Goal: Task Accomplishment & Management: Use online tool/utility

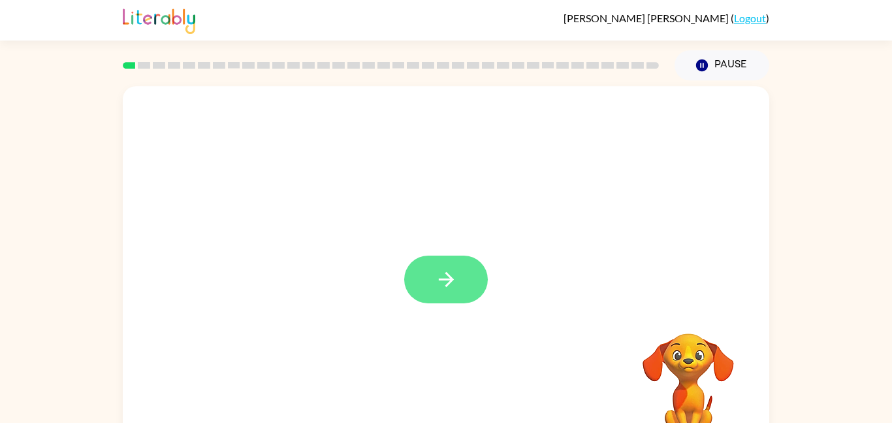
click at [455, 283] on icon "button" at bounding box center [446, 279] width 23 height 23
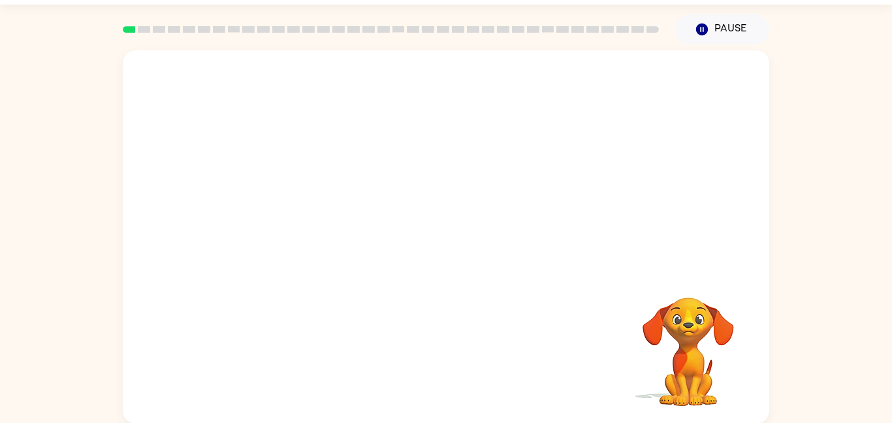
scroll to position [37, 0]
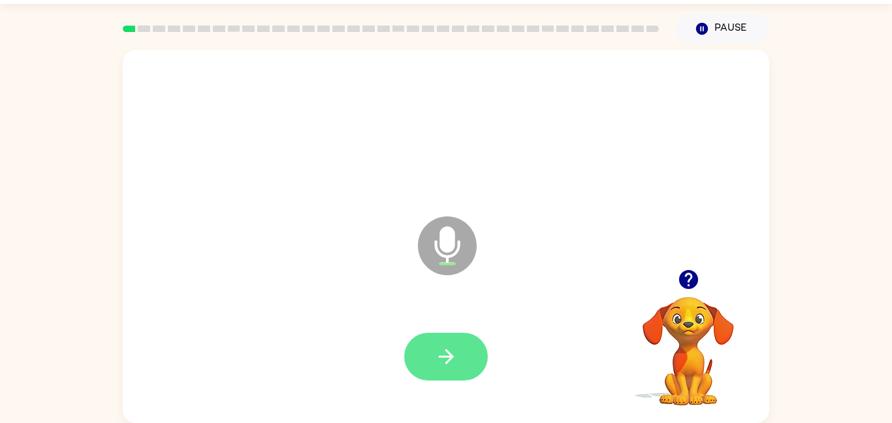
click at [464, 361] on button "button" at bounding box center [446, 357] width 84 height 48
click at [446, 338] on button "button" at bounding box center [446, 357] width 84 height 48
click at [430, 346] on button "button" at bounding box center [446, 357] width 84 height 48
click at [448, 353] on icon "button" at bounding box center [445, 356] width 15 height 15
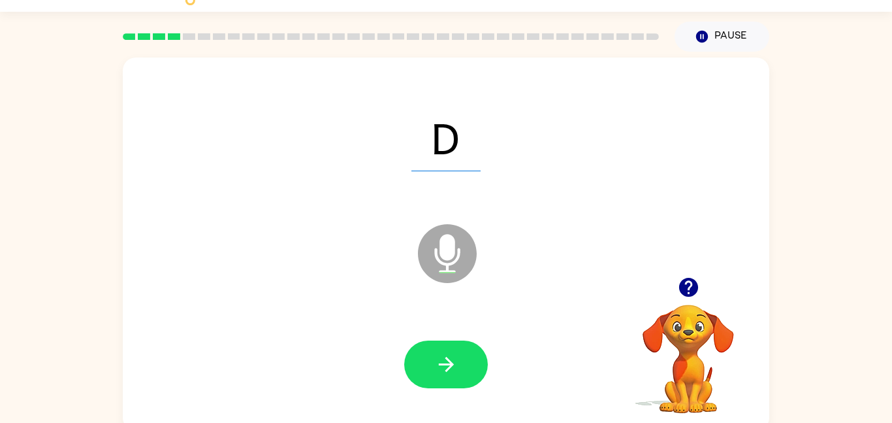
scroll to position [33, 0]
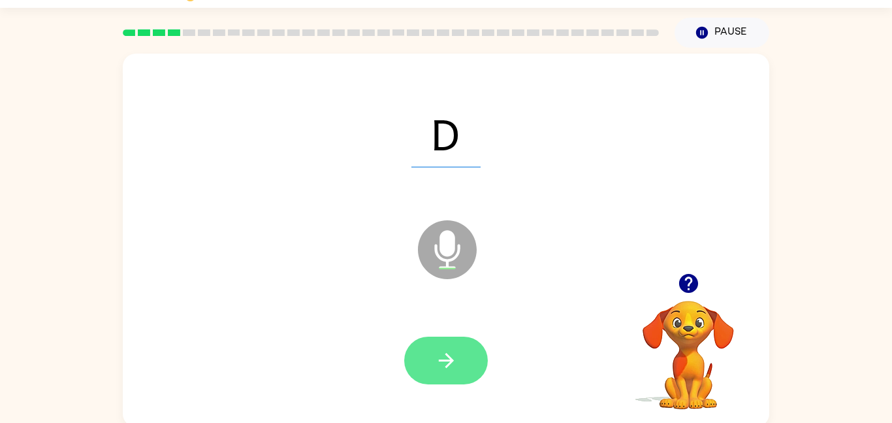
click at [440, 349] on icon "button" at bounding box center [446, 360] width 23 height 23
click at [444, 359] on div at bounding box center [446, 360] width 84 height 48
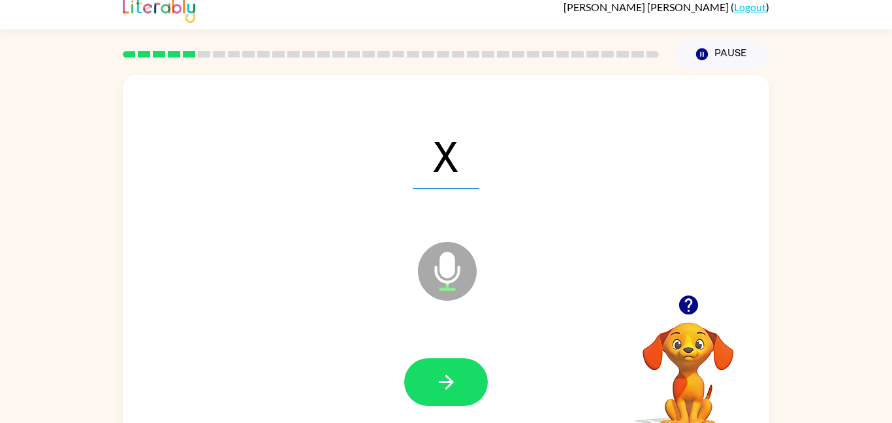
scroll to position [7, 0]
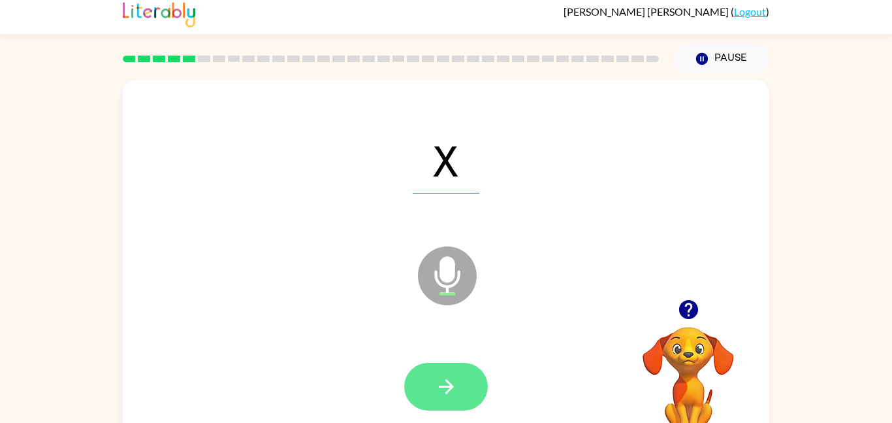
click at [463, 387] on button "button" at bounding box center [446, 387] width 84 height 48
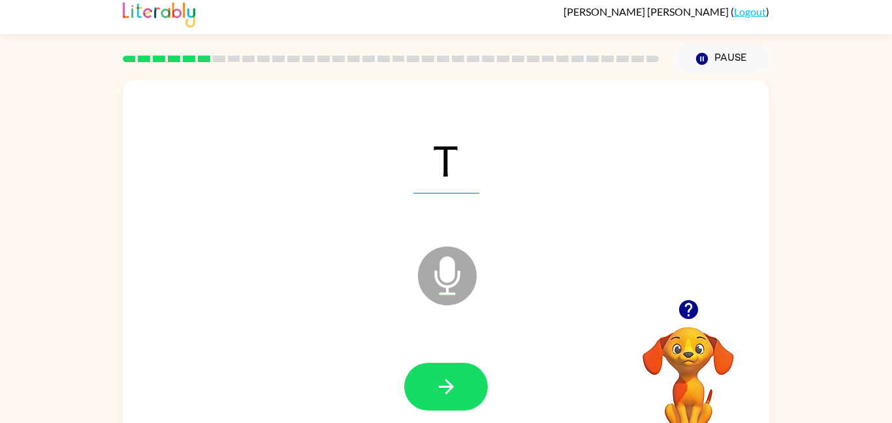
scroll to position [9, 0]
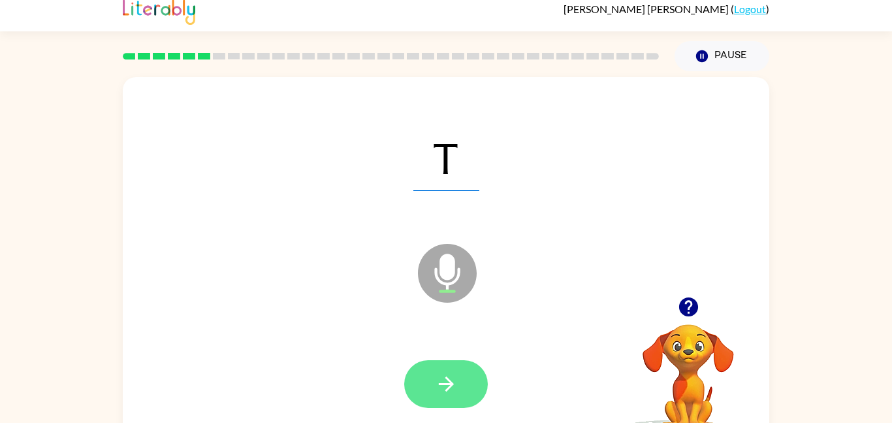
click at [459, 390] on button "button" at bounding box center [446, 384] width 84 height 48
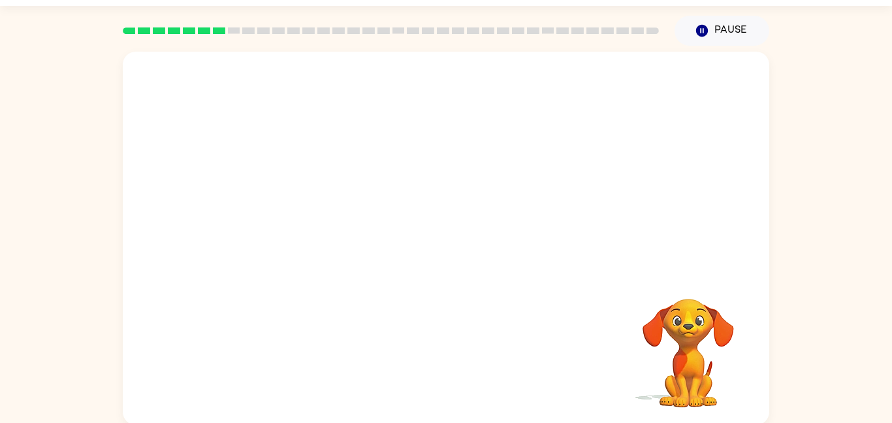
scroll to position [37, 0]
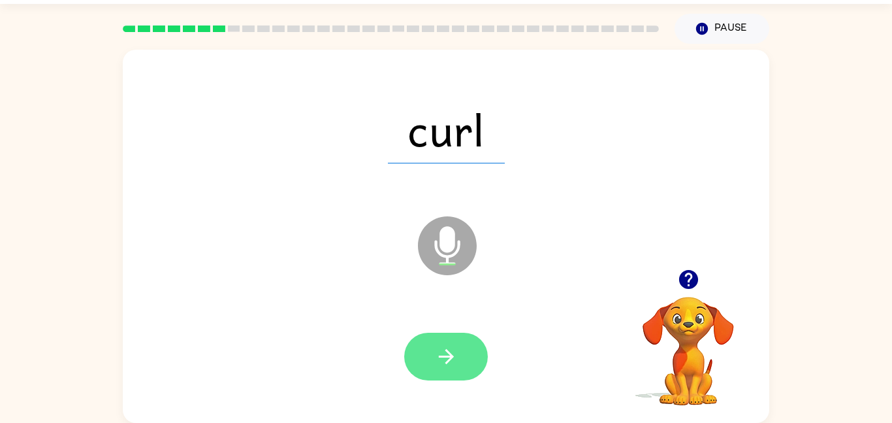
click at [466, 362] on button "button" at bounding box center [446, 357] width 84 height 48
click at [461, 354] on button "button" at bounding box center [446, 357] width 84 height 48
click at [448, 343] on button "button" at bounding box center [446, 357] width 84 height 48
click at [459, 370] on button "button" at bounding box center [446, 357] width 84 height 48
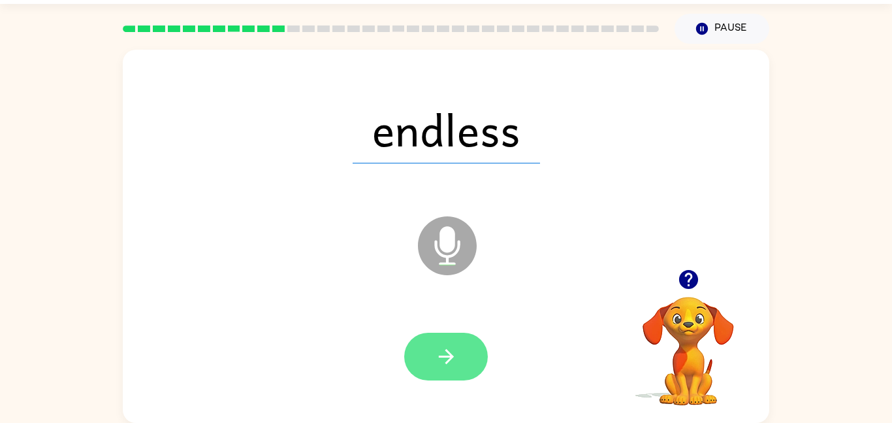
click at [467, 365] on button "button" at bounding box center [446, 357] width 84 height 48
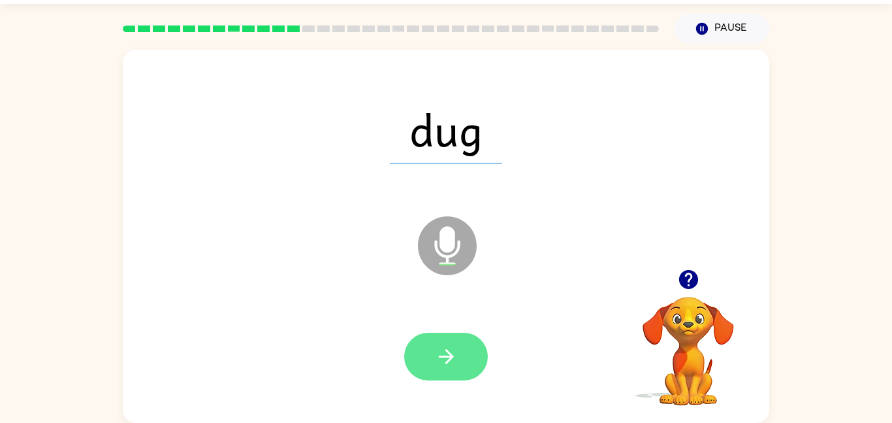
click at [473, 345] on button "button" at bounding box center [446, 357] width 84 height 48
click at [459, 357] on button "button" at bounding box center [446, 357] width 84 height 48
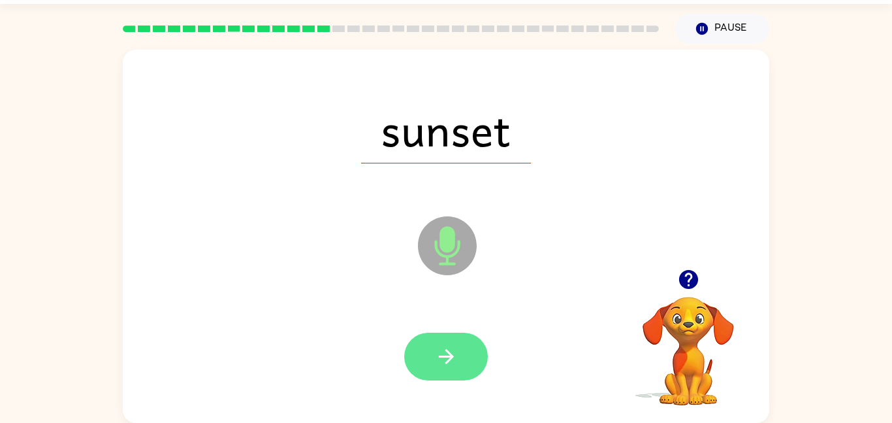
click at [453, 353] on icon "button" at bounding box center [446, 356] width 23 height 23
click at [448, 355] on icon "button" at bounding box center [446, 356] width 23 height 23
click at [452, 346] on icon "button" at bounding box center [446, 356] width 23 height 23
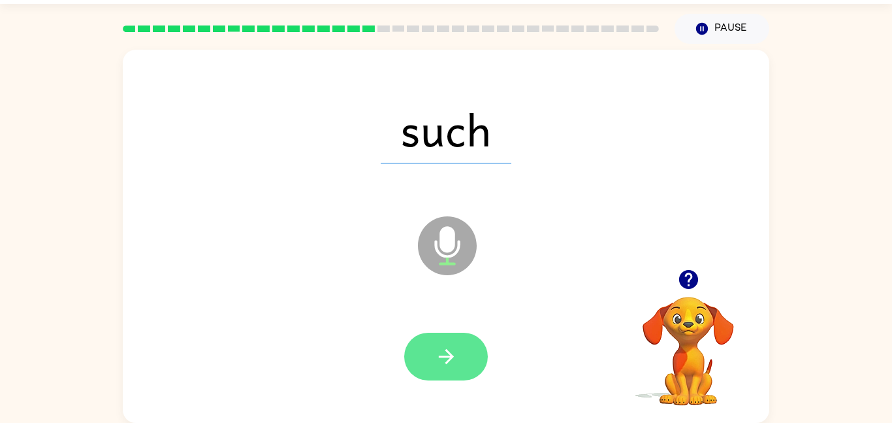
click at [463, 352] on button "button" at bounding box center [446, 357] width 84 height 48
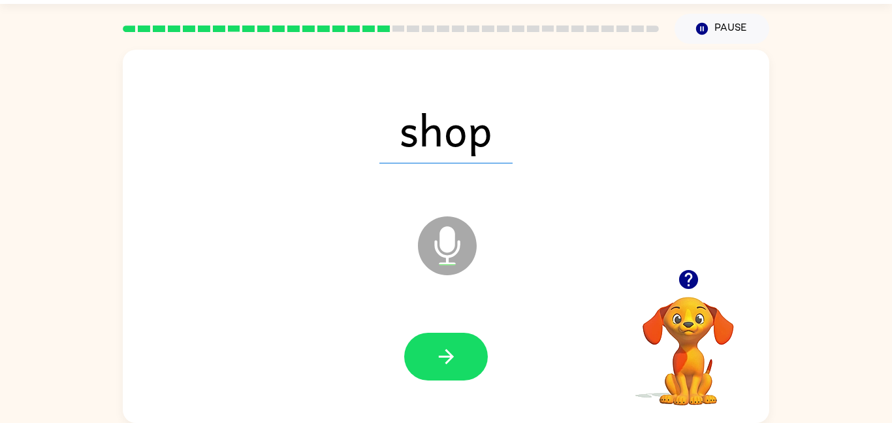
scroll to position [0, 0]
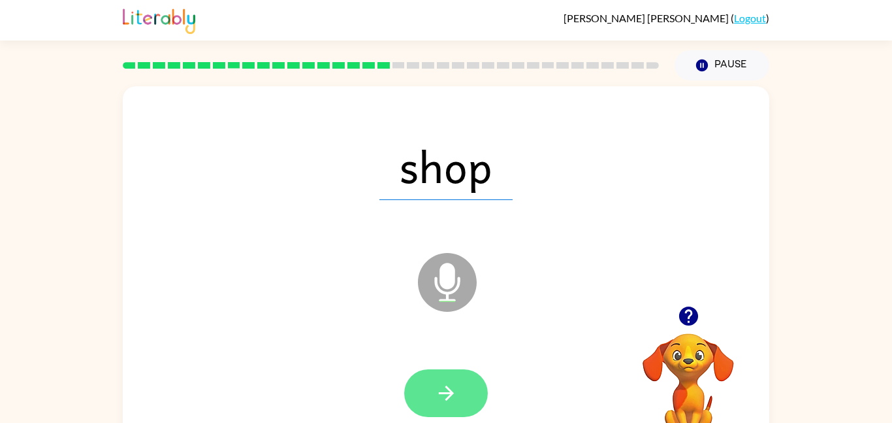
click at [429, 377] on button "button" at bounding box center [446, 393] width 84 height 48
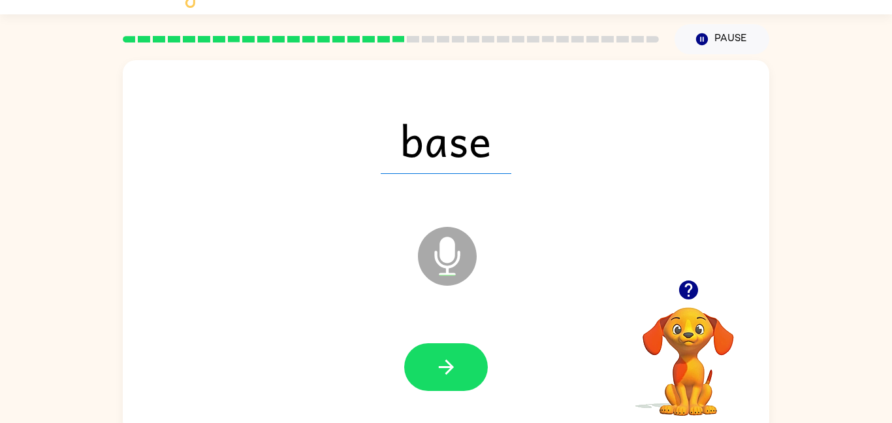
scroll to position [37, 0]
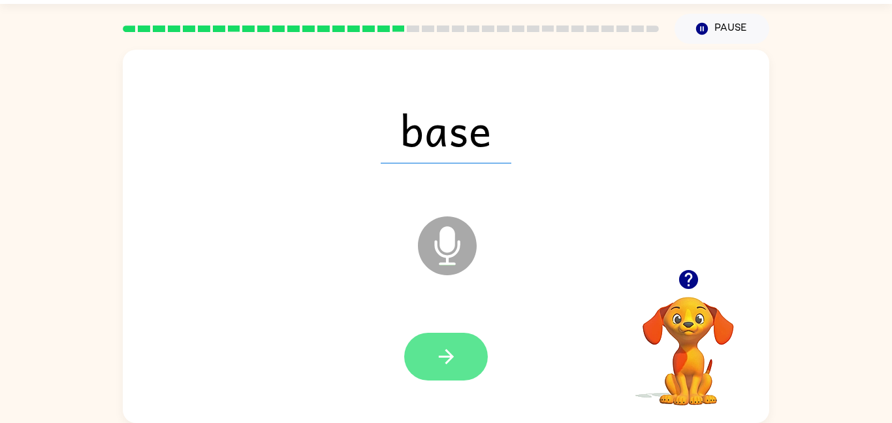
click at [461, 368] on button "button" at bounding box center [446, 357] width 84 height 48
click at [463, 357] on button "button" at bounding box center [446, 357] width 84 height 48
click at [444, 376] on button "button" at bounding box center [446, 357] width 84 height 48
click at [437, 360] on icon "button" at bounding box center [446, 356] width 23 height 23
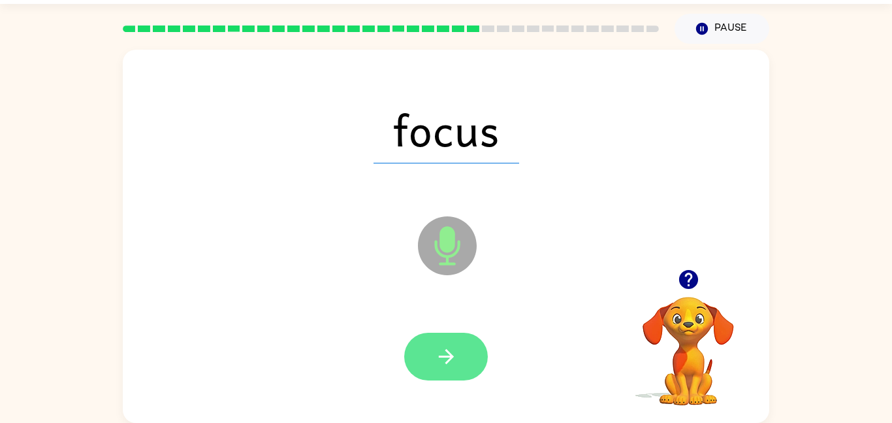
click at [438, 354] on icon "button" at bounding box center [446, 356] width 23 height 23
click at [450, 367] on icon "button" at bounding box center [446, 356] width 23 height 23
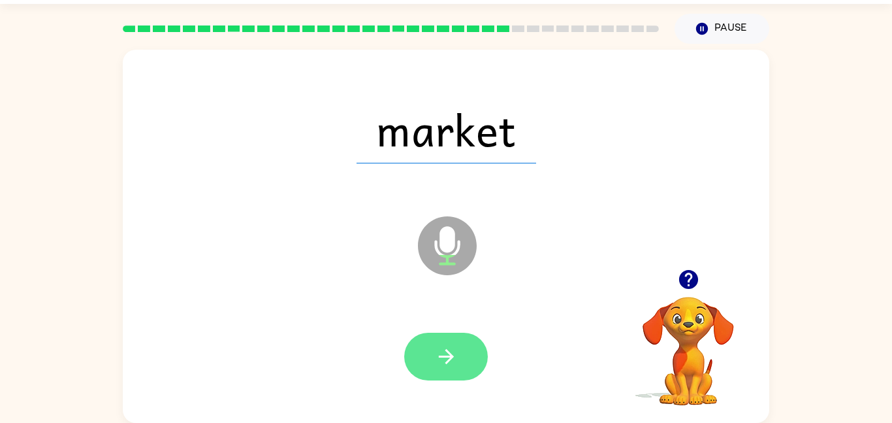
click at [444, 350] on icon "button" at bounding box center [446, 356] width 23 height 23
click at [461, 358] on button "button" at bounding box center [446, 357] width 84 height 48
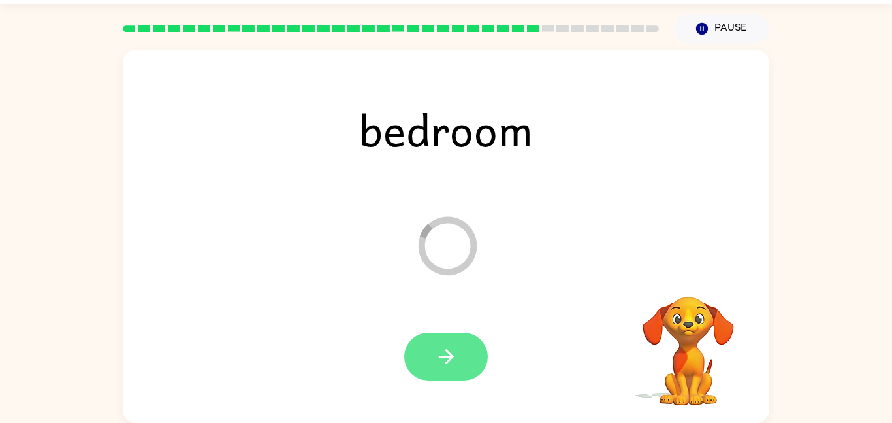
click at [444, 342] on button "button" at bounding box center [446, 357] width 84 height 48
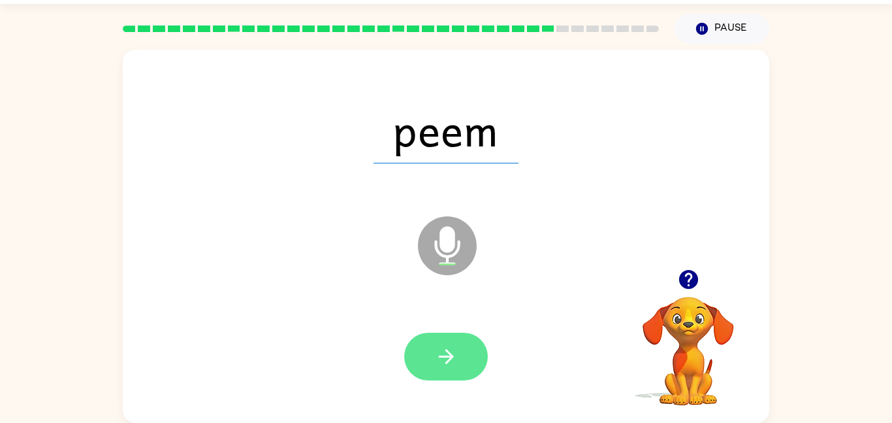
click at [476, 346] on button "button" at bounding box center [446, 357] width 84 height 48
click at [476, 338] on button "button" at bounding box center [446, 357] width 84 height 48
click at [449, 334] on button "button" at bounding box center [446, 357] width 84 height 48
click at [449, 351] on icon "button" at bounding box center [445, 356] width 15 height 15
click at [448, 358] on icon "button" at bounding box center [446, 356] width 23 height 23
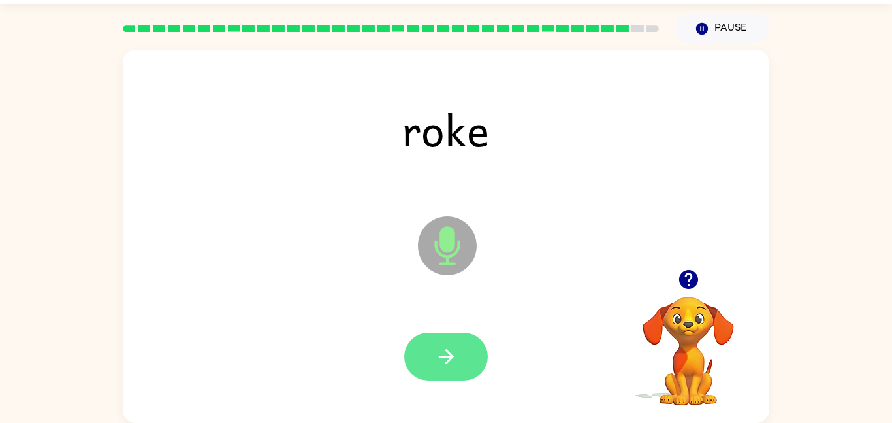
click at [431, 379] on button "button" at bounding box center [446, 357] width 84 height 48
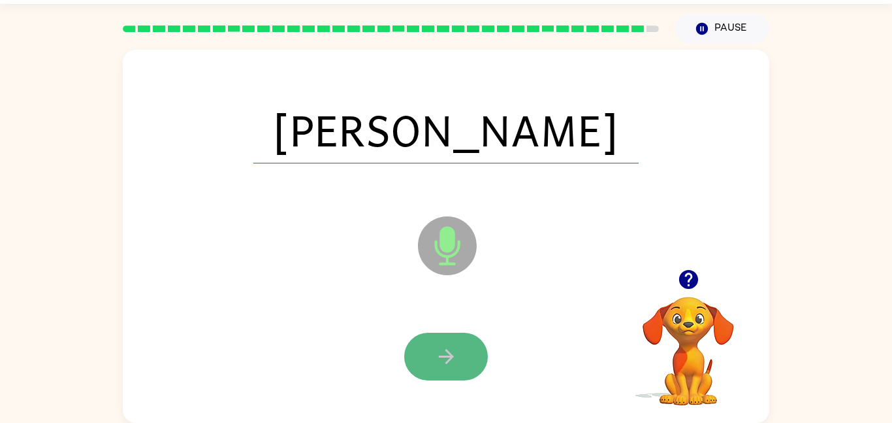
click at [449, 359] on icon "button" at bounding box center [445, 356] width 15 height 15
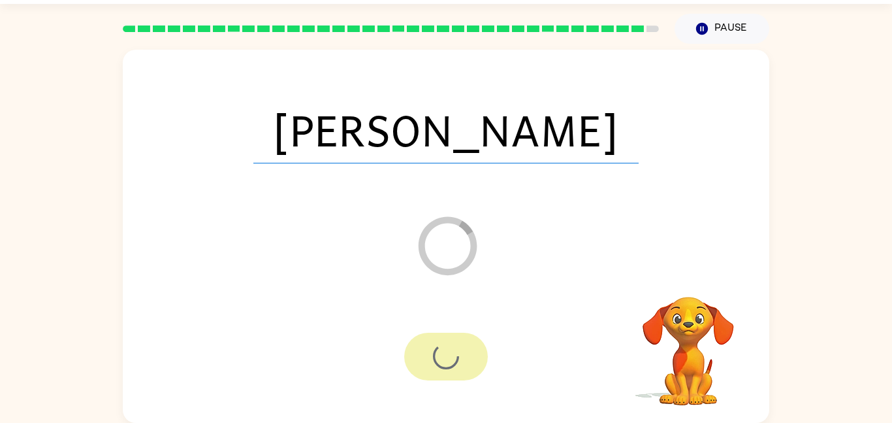
scroll to position [13, 0]
